Goal: Transaction & Acquisition: Purchase product/service

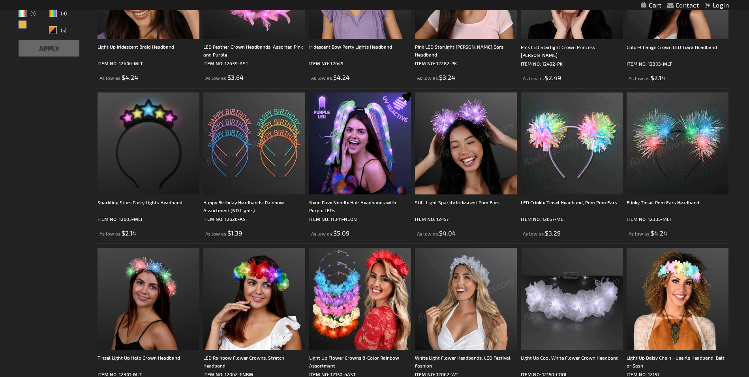
scroll to position [237, 0]
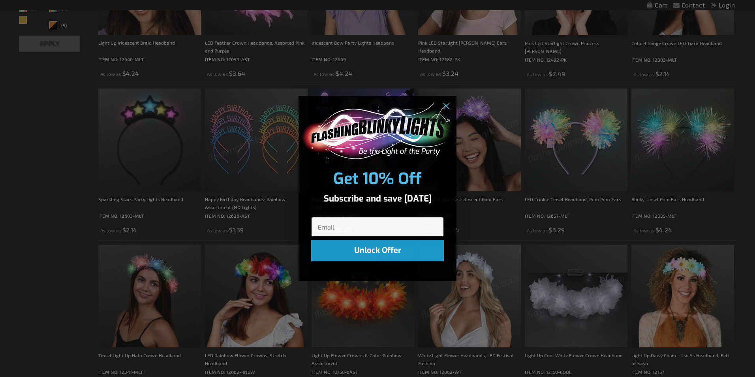
click at [338, 226] on input "Email" at bounding box center [377, 227] width 133 height 20
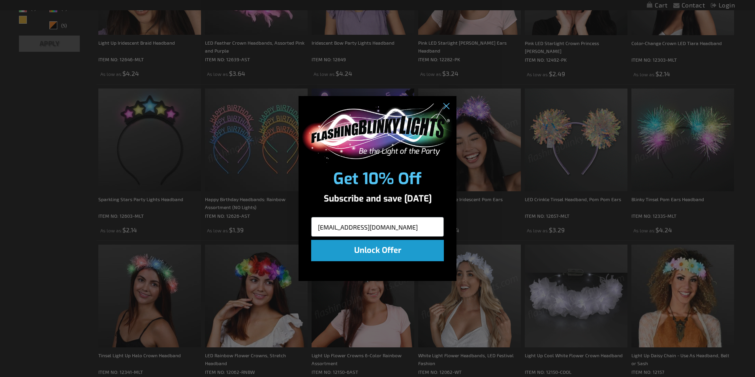
type input "virglynn1@gmail.com"
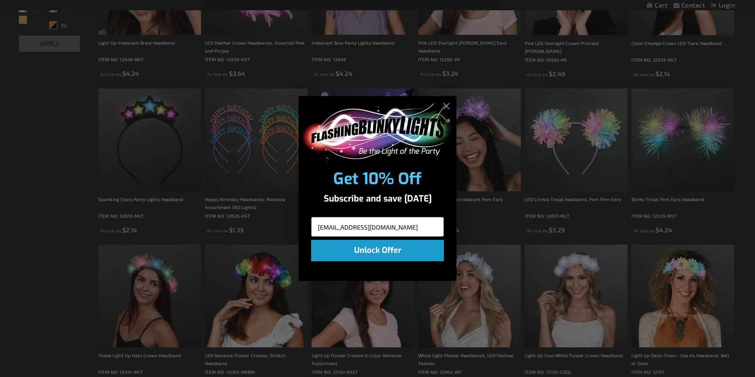
click input "Submit" at bounding box center [0, 0] width 0 height 0
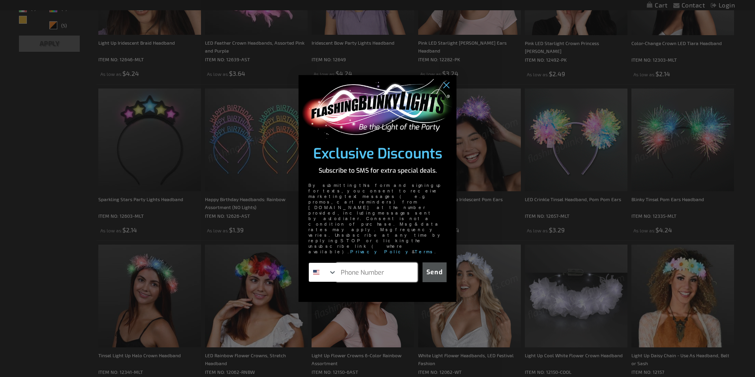
click at [367, 263] on input "Phone Number" at bounding box center [377, 272] width 81 height 19
click at [447, 92] on circle "Close dialog" at bounding box center [446, 85] width 13 height 13
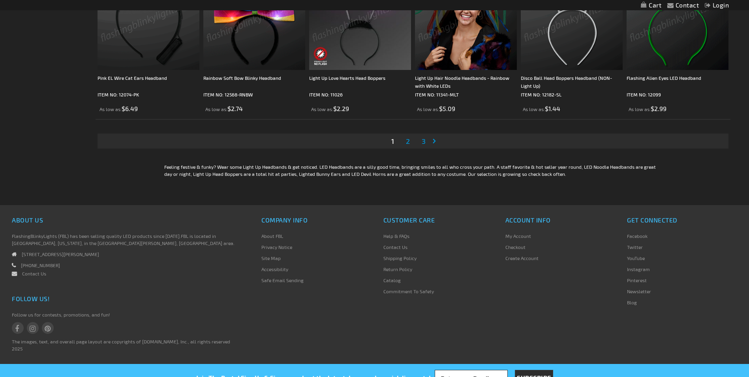
scroll to position [1610, 0]
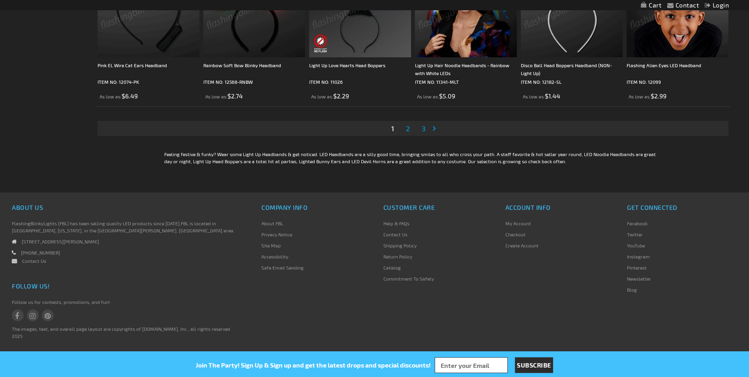
click at [410, 128] on link "Page 2" at bounding box center [407, 128] width 7 height 12
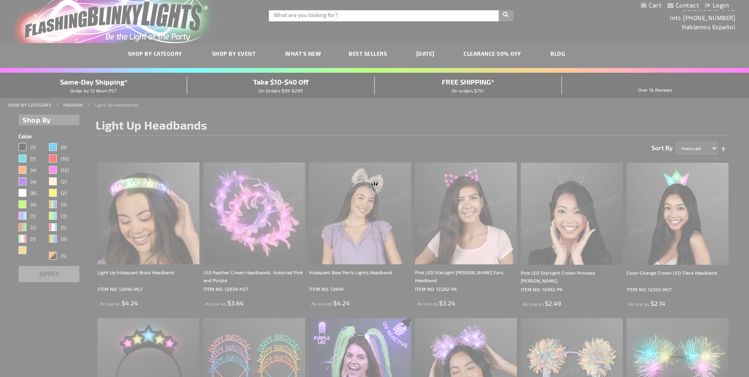
scroll to position [0, 0]
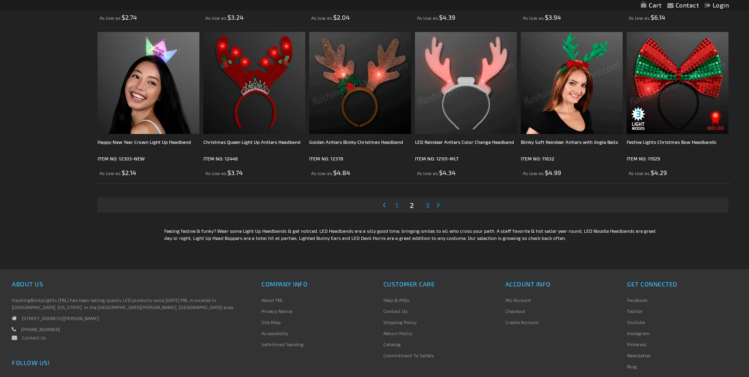
scroll to position [1540, 0]
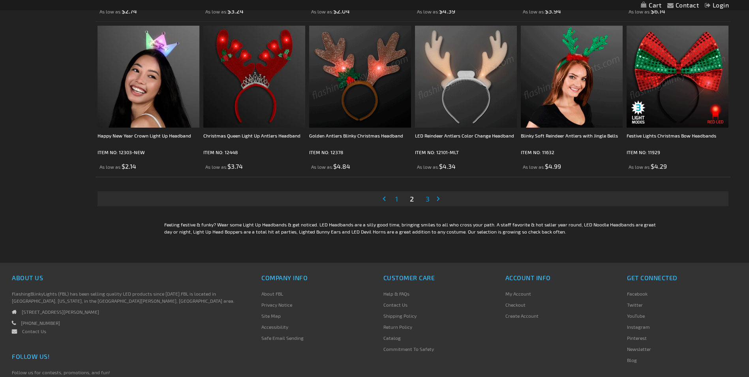
click at [429, 199] on span "3" at bounding box center [428, 198] width 4 height 9
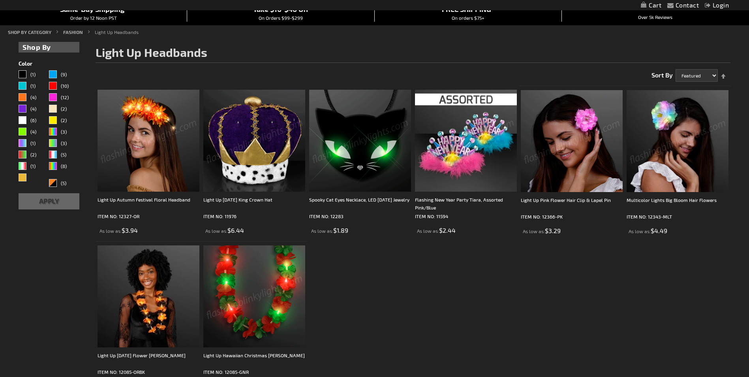
scroll to position [79, 0]
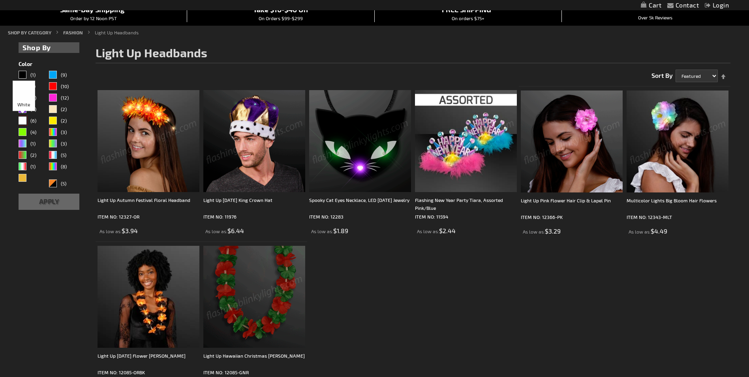
click at [23, 121] on div "White" at bounding box center [23, 121] width 8 height 8
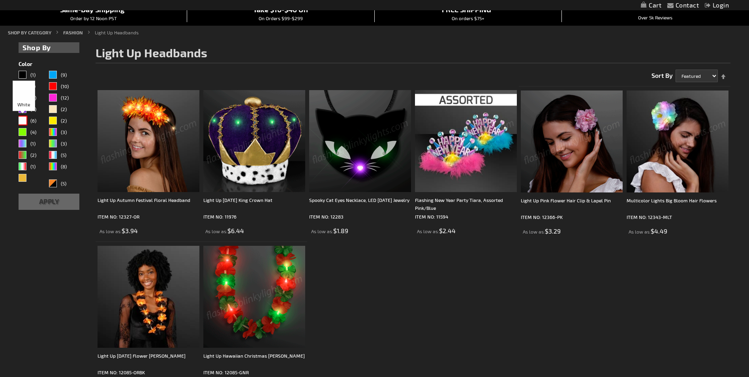
click at [24, 121] on div "White" at bounding box center [23, 121] width 8 height 8
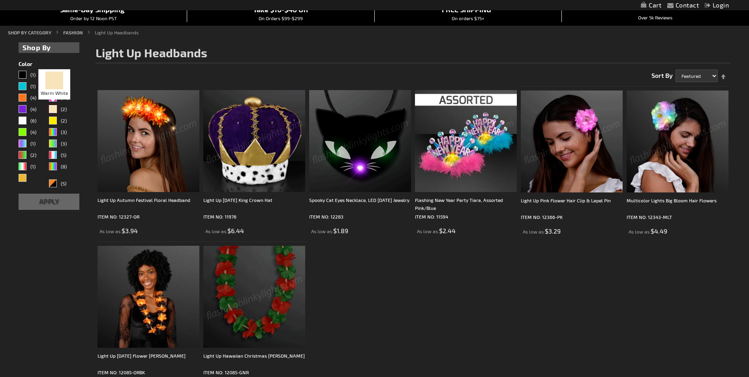
click at [54, 107] on div "Warm White" at bounding box center [53, 109] width 8 height 8
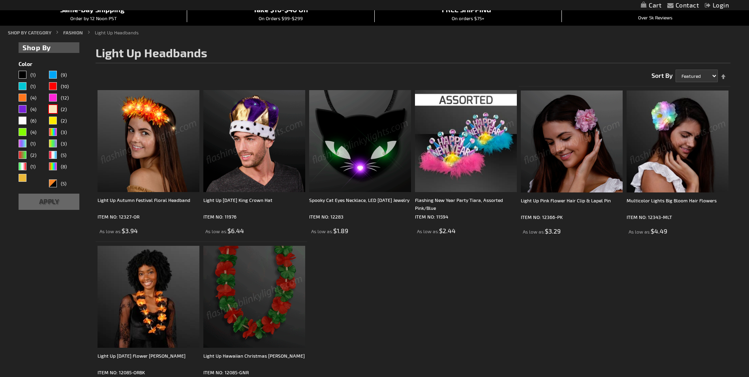
drag, startPoint x: 690, startPoint y: 216, endPoint x: 744, endPoint y: 223, distance: 54.6
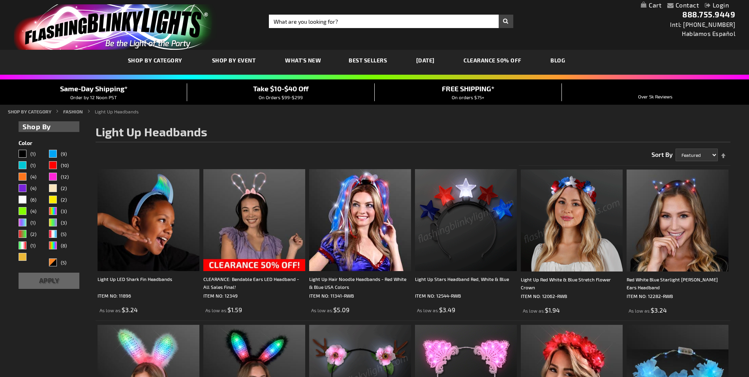
click at [571, 189] on img at bounding box center [572, 220] width 102 height 102
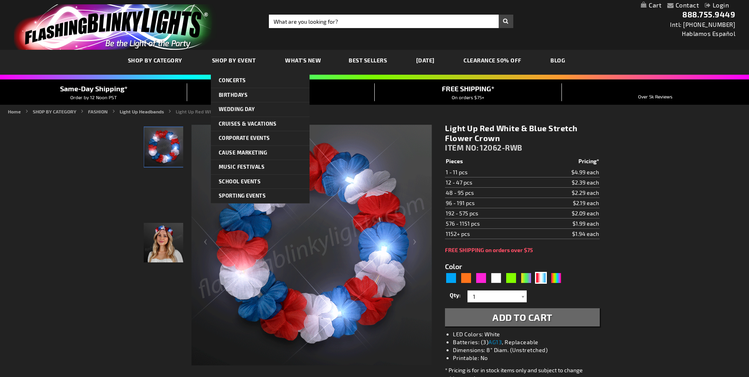
click at [222, 60] on span "Shop By Event" at bounding box center [234, 60] width 44 height 7
click at [247, 70] on link "Shop By Event" at bounding box center [235, 60] width 58 height 26
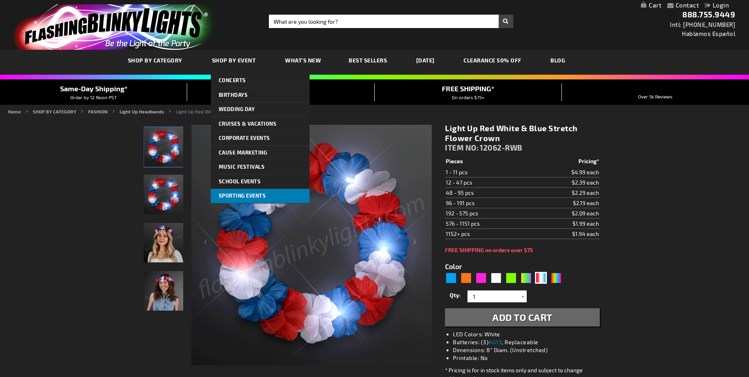
click at [241, 192] on link "Sporting Events" at bounding box center [260, 196] width 99 height 14
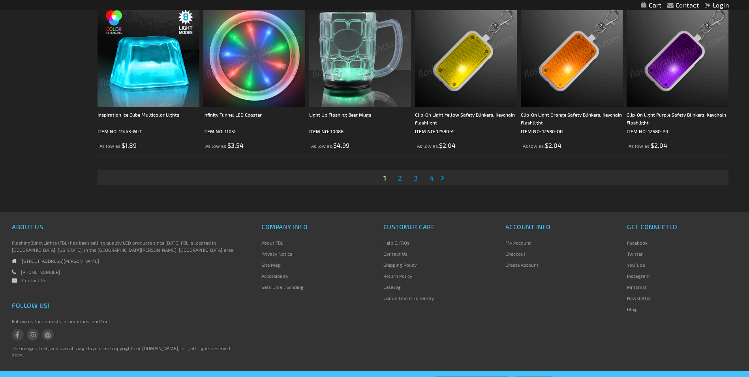
scroll to position [1689, 0]
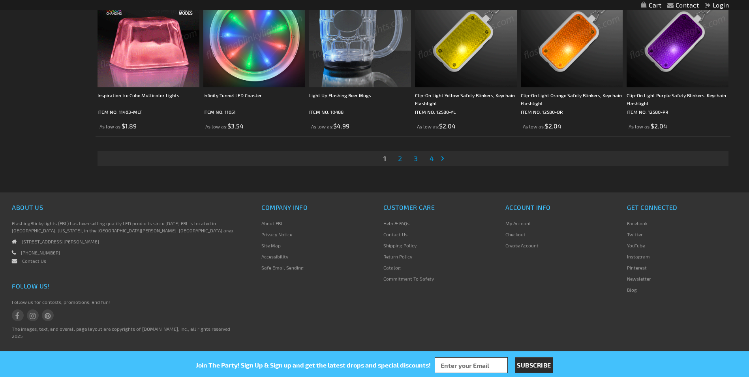
click at [397, 160] on link "Page 2" at bounding box center [400, 158] width 7 height 12
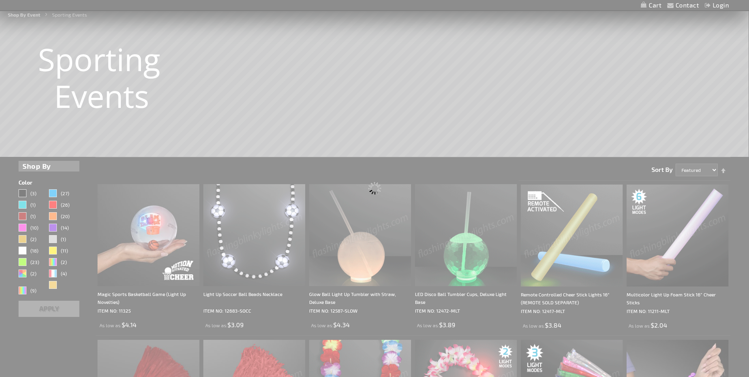
scroll to position [0, 0]
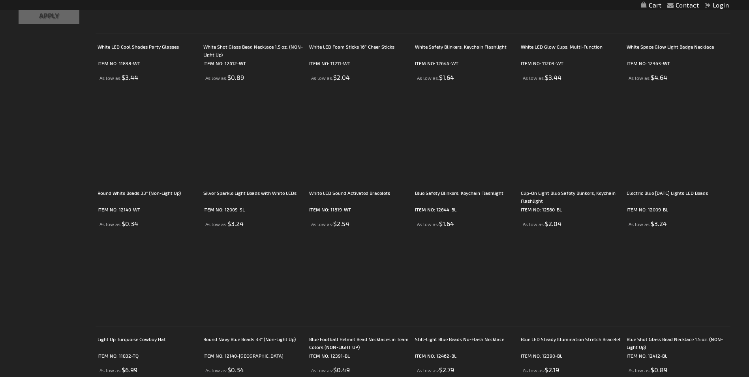
scroll to position [434, 0]
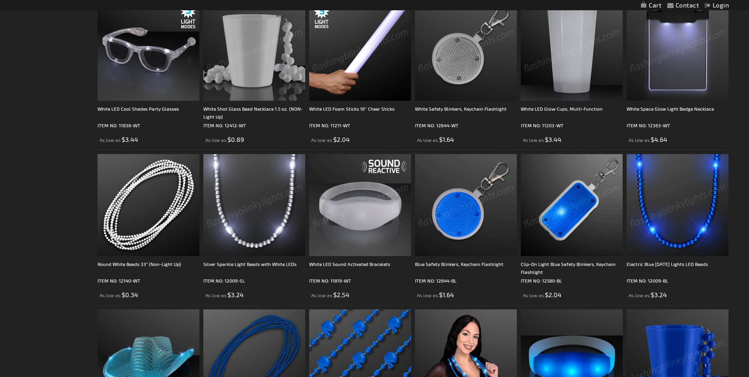
click at [252, 232] on img at bounding box center [254, 205] width 102 height 102
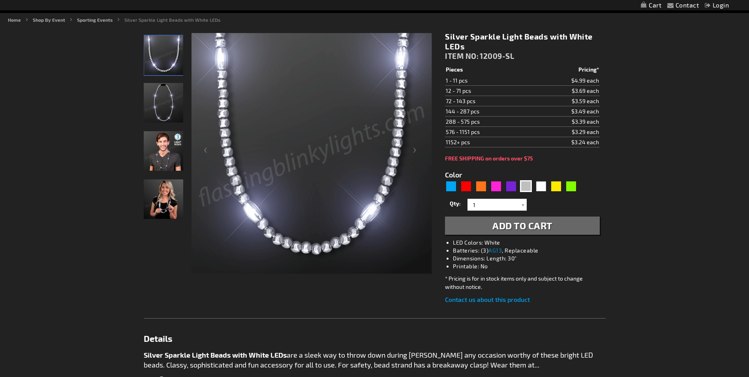
scroll to position [39, 0]
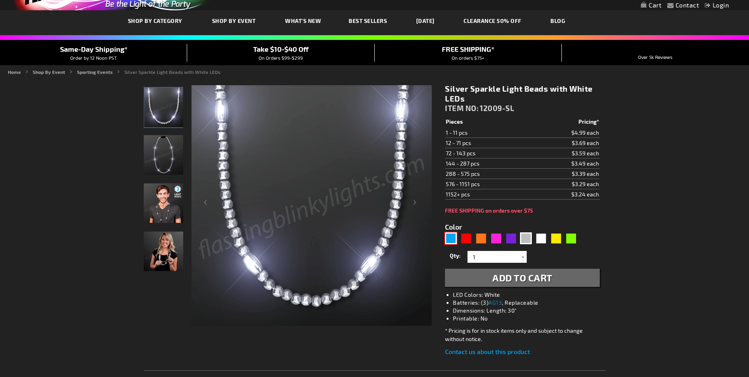
click at [451, 239] on div "Blue" at bounding box center [451, 238] width 12 height 12
type input "5629"
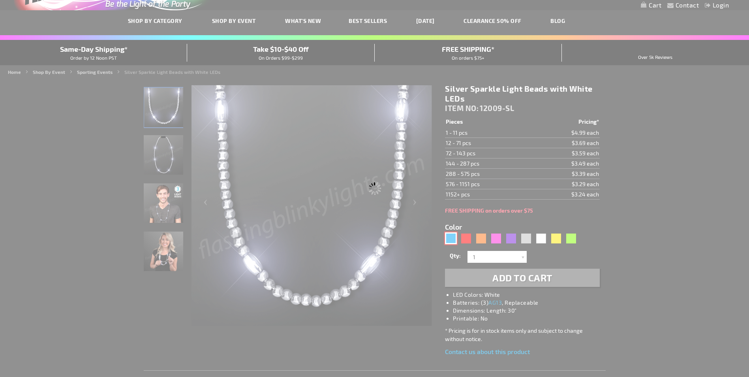
type input "12009-BL"
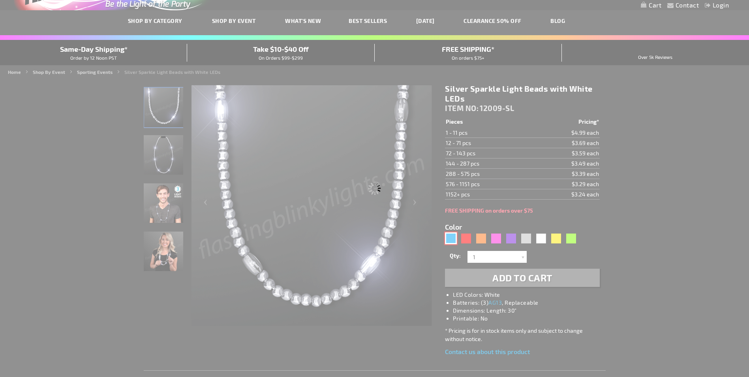
type input "Customize - Electric Blue Mardi Gras Lights LED Beads - ITEM NO: 12009-BL"
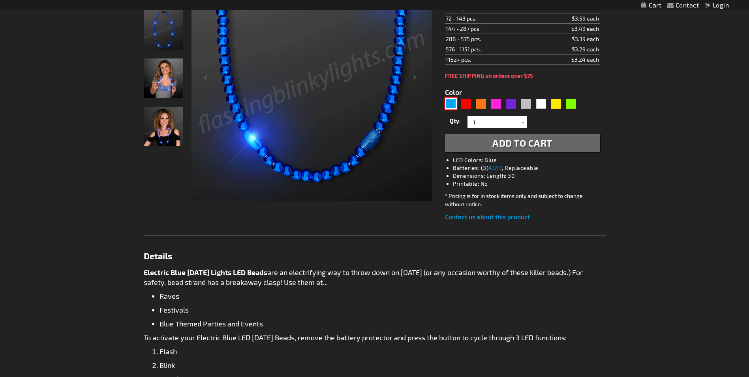
scroll to position [237, 0]
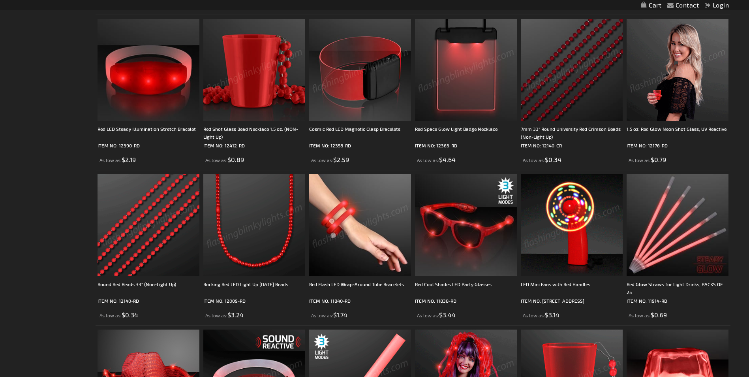
scroll to position [1343, 0]
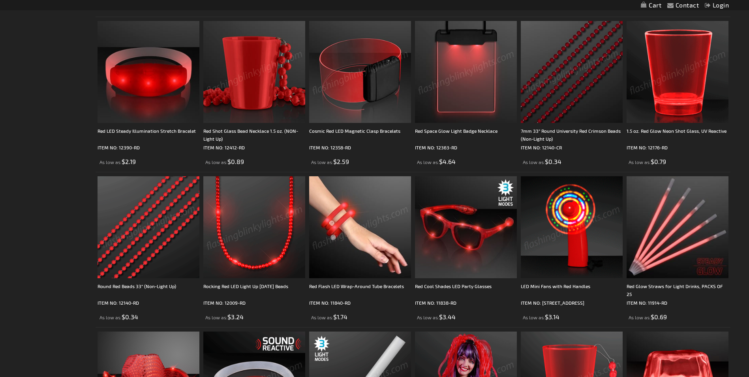
drag, startPoint x: 319, startPoint y: 28, endPoint x: 591, endPoint y: 28, distance: 271.3
